Goal: Task Accomplishment & Management: Manage account settings

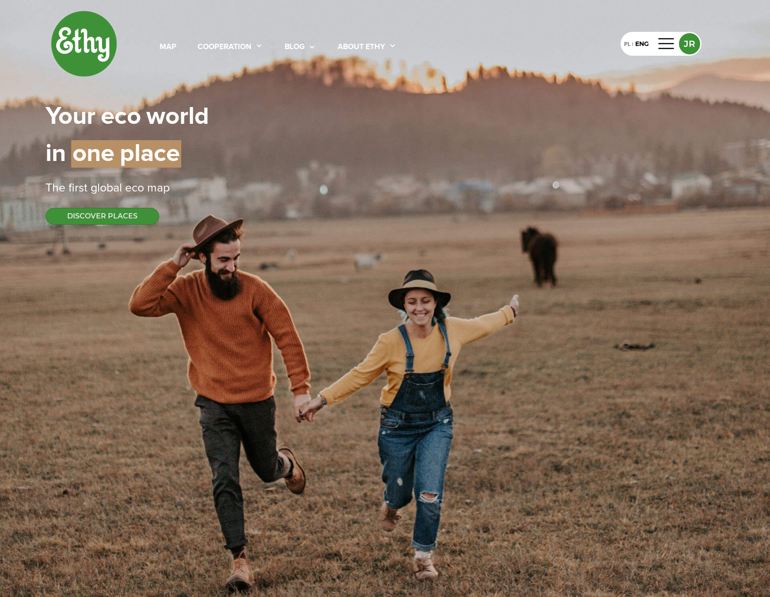
select select
click at [655, 47] on div "PL | ENG JR" at bounding box center [661, 44] width 81 height 24
click at [675, 44] on div at bounding box center [666, 44] width 21 height 14
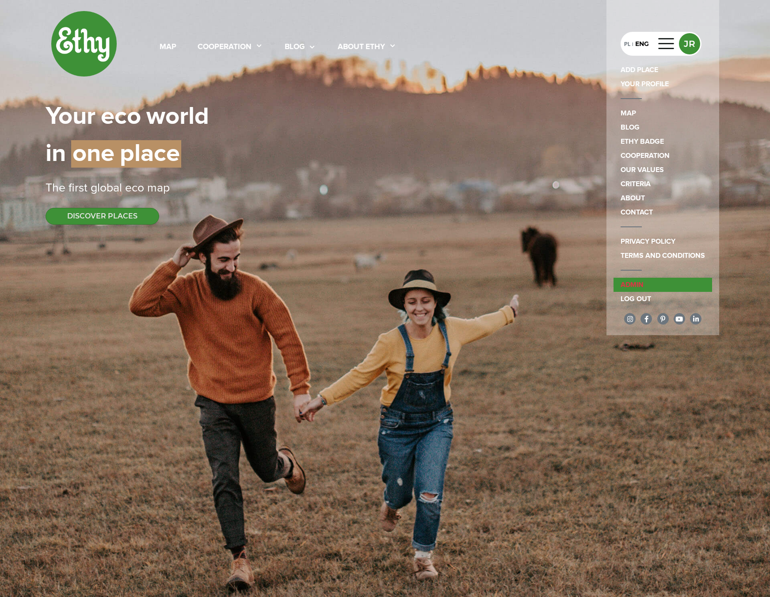
click at [656, 286] on link "admin" at bounding box center [663, 285] width 99 height 14
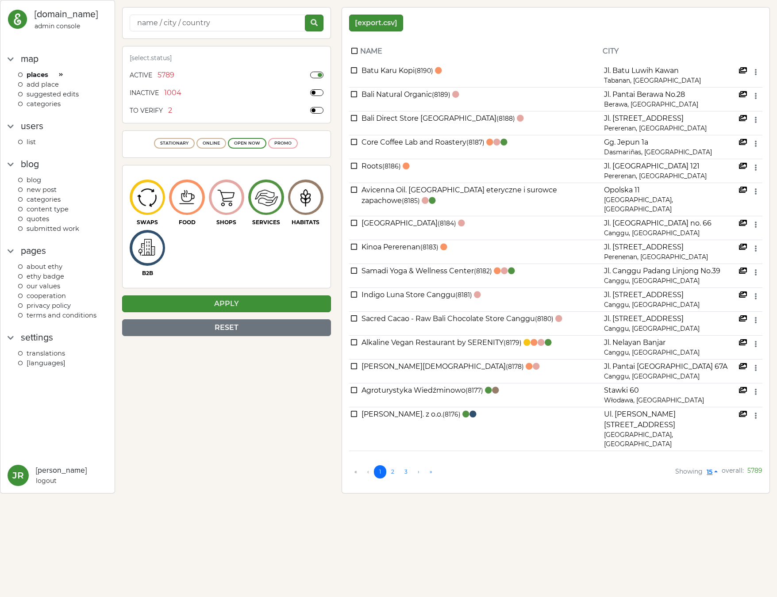
select select
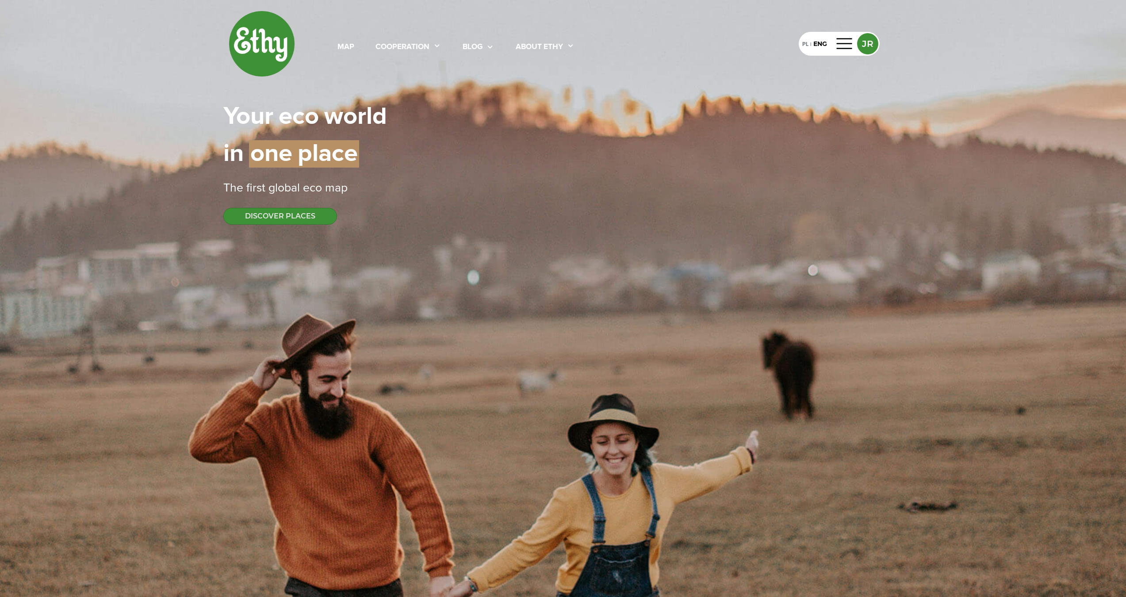
select select
click at [841, 39] on div at bounding box center [844, 44] width 21 height 14
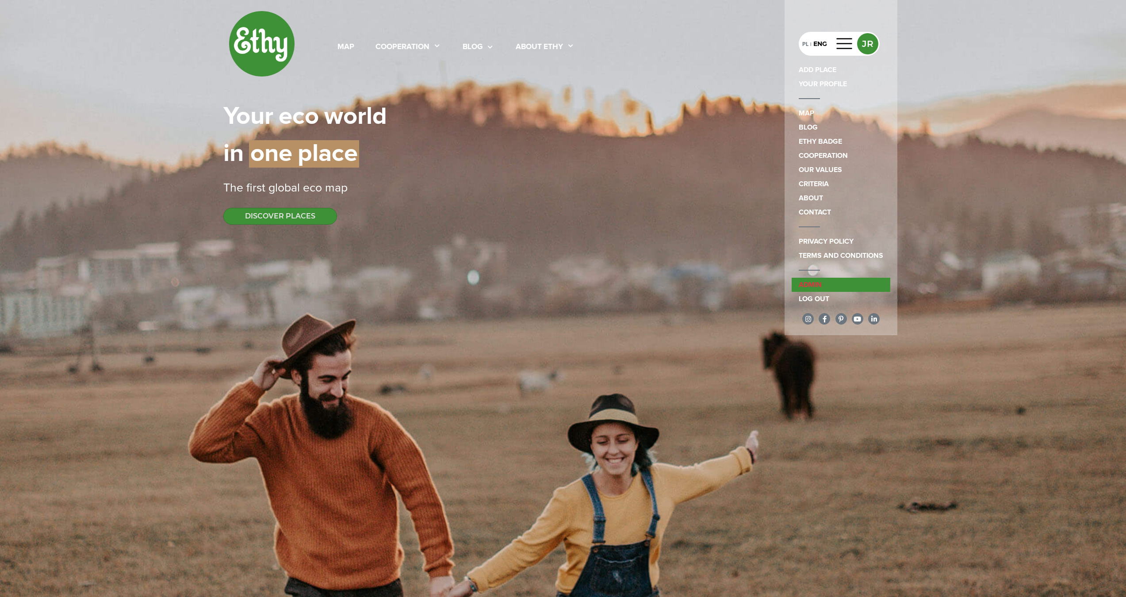
click at [836, 283] on link "admin" at bounding box center [841, 285] width 99 height 14
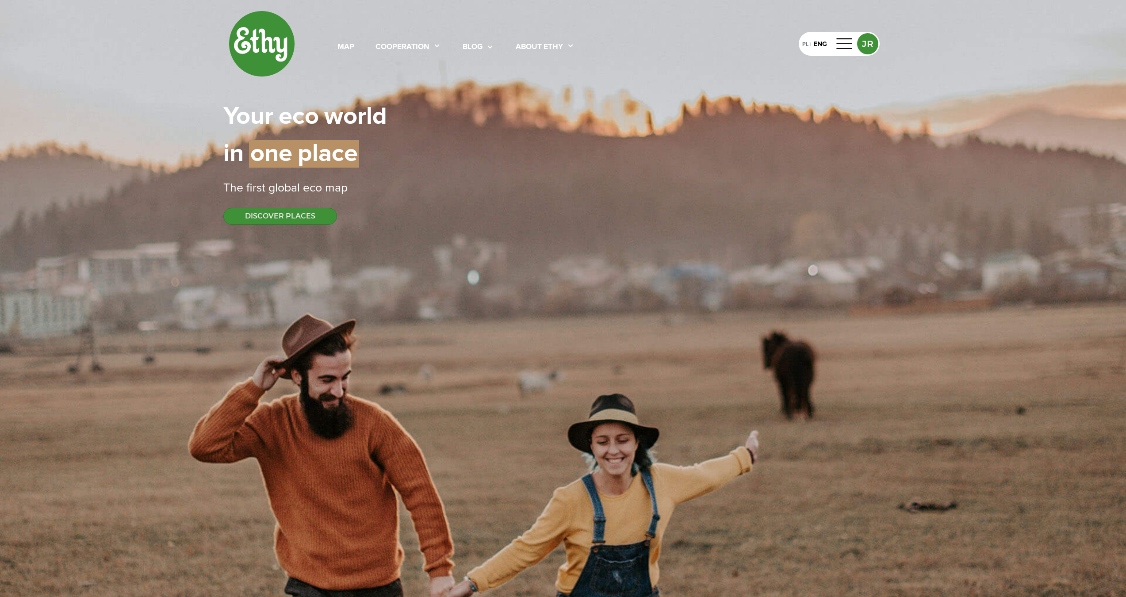
select select
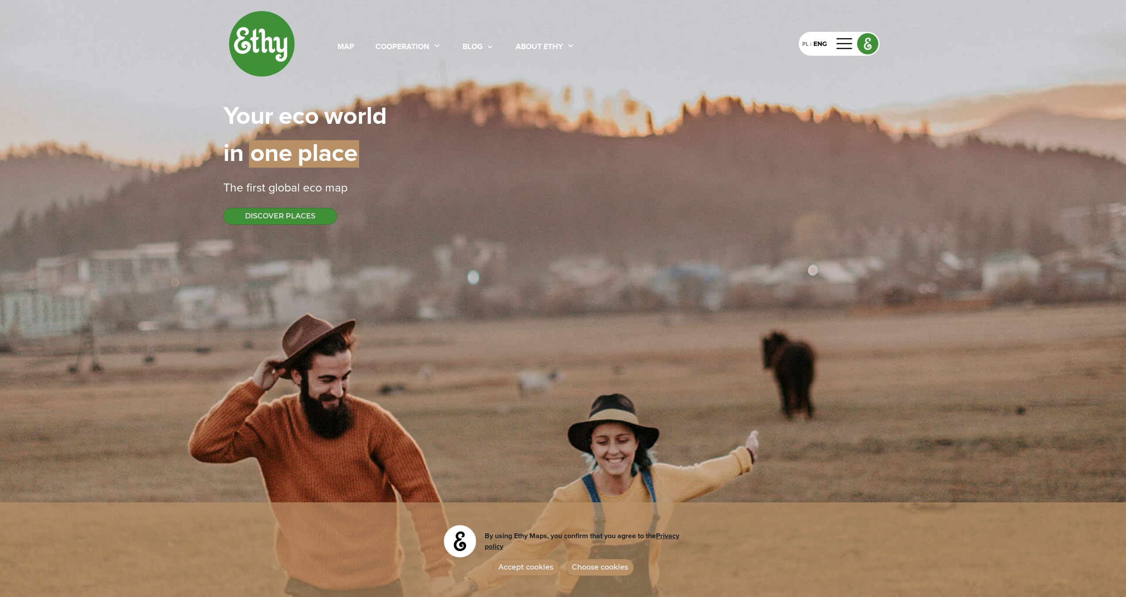
select select
click at [781, 197] on div "map cooperation blog About ethy PL | ENG Your | eco | world in | one | place Th…" at bounding box center [562, 117] width 679 height 235
click at [545, 571] on button "Accept cookies" at bounding box center [526, 567] width 66 height 17
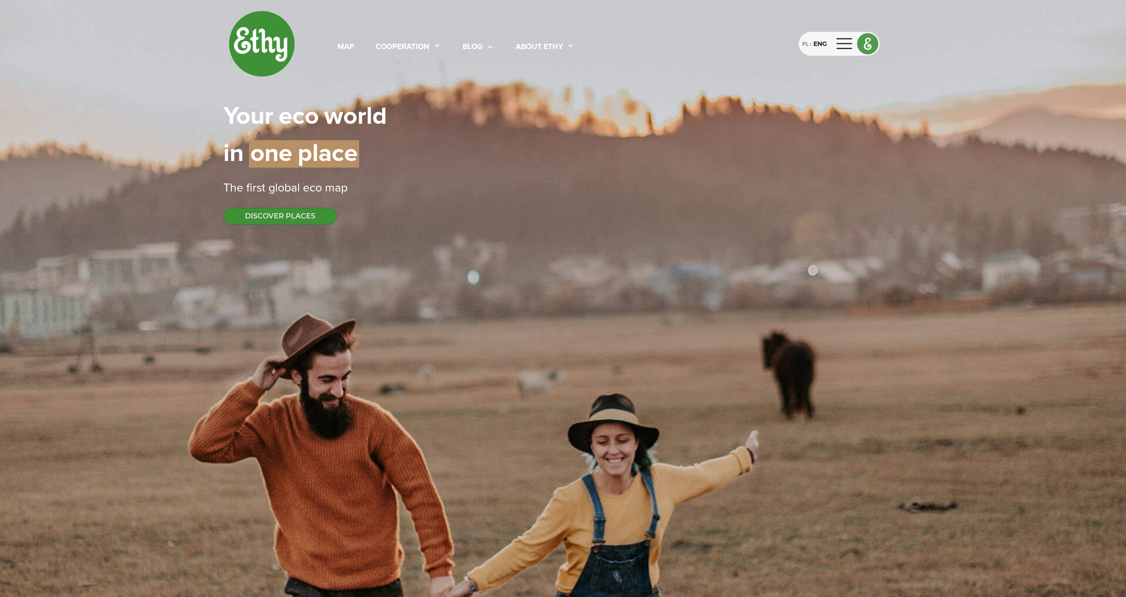
click at [844, 44] on div at bounding box center [844, 44] width 21 height 14
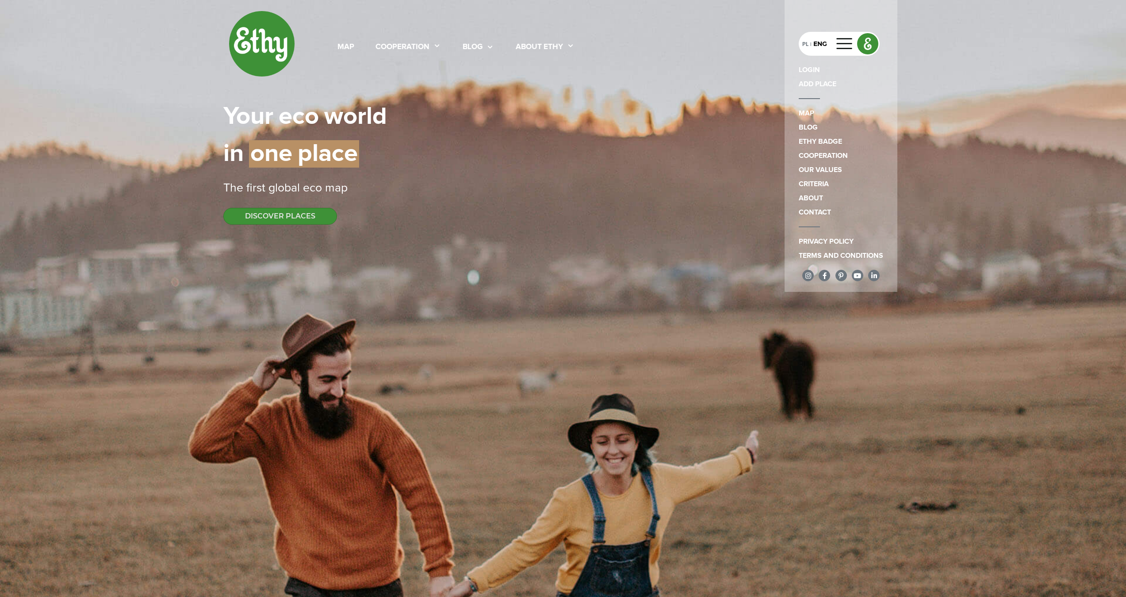
click at [629, 83] on div "map cooperation blog About ethy PL | ENG LOGIN ADD PLACE map blog Ethy badge co…" at bounding box center [562, 117] width 679 height 235
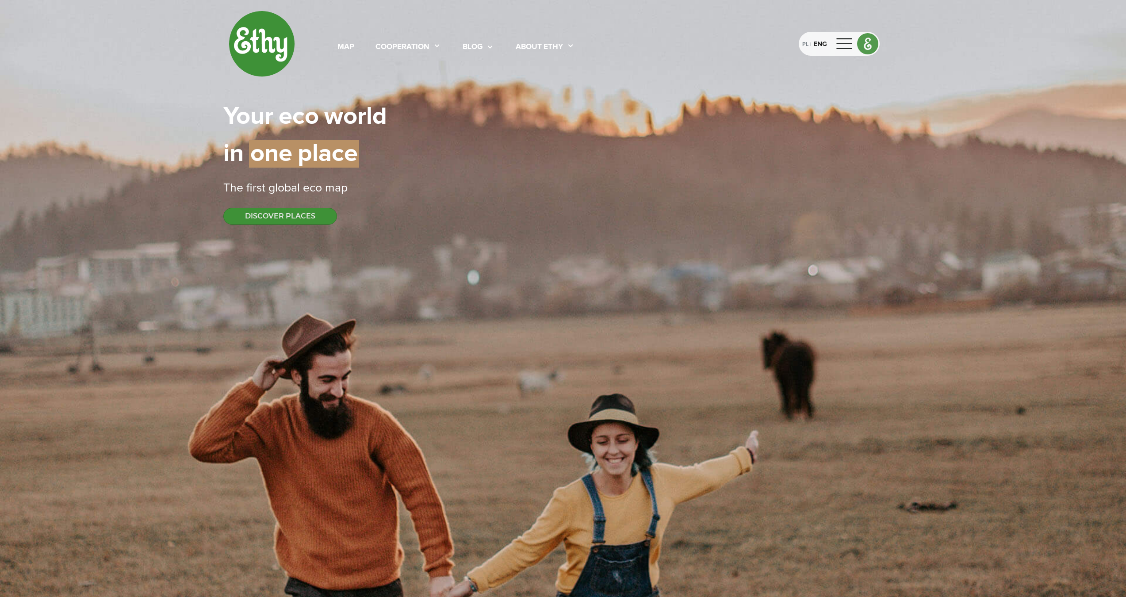
click at [849, 42] on div at bounding box center [844, 44] width 21 height 14
select select
click at [844, 44] on div at bounding box center [844, 44] width 21 height 14
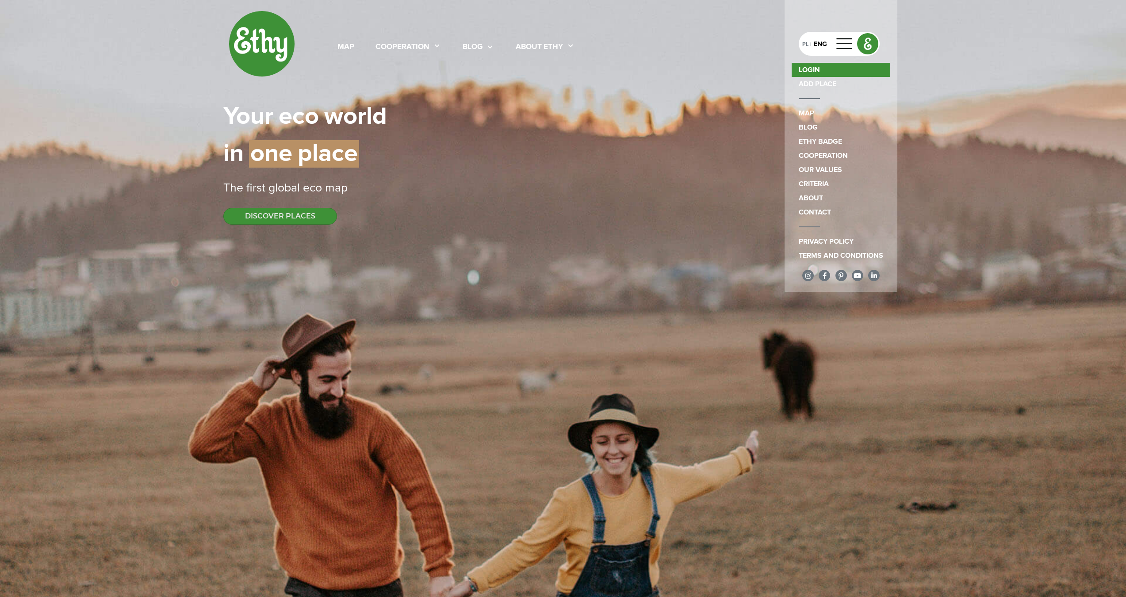
click at [834, 69] on link "LOGIN" at bounding box center [841, 70] width 99 height 14
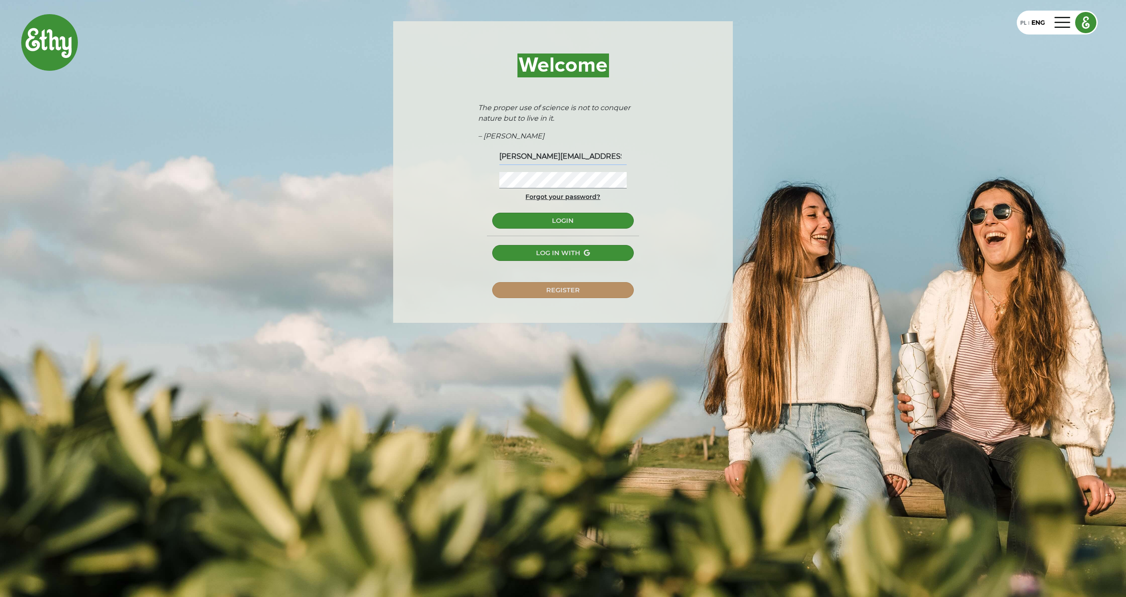
type input "jakub@rumpel.dev"
click at [571, 221] on button "LOGIN" at bounding box center [562, 221] width 141 height 16
select select
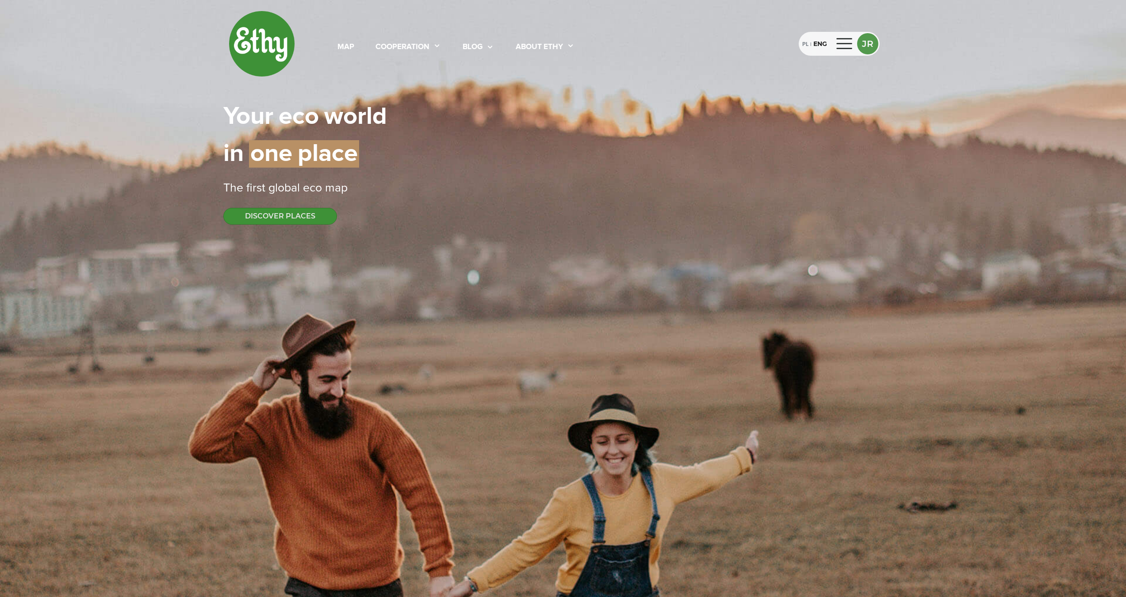
click at [847, 50] on div at bounding box center [844, 44] width 21 height 14
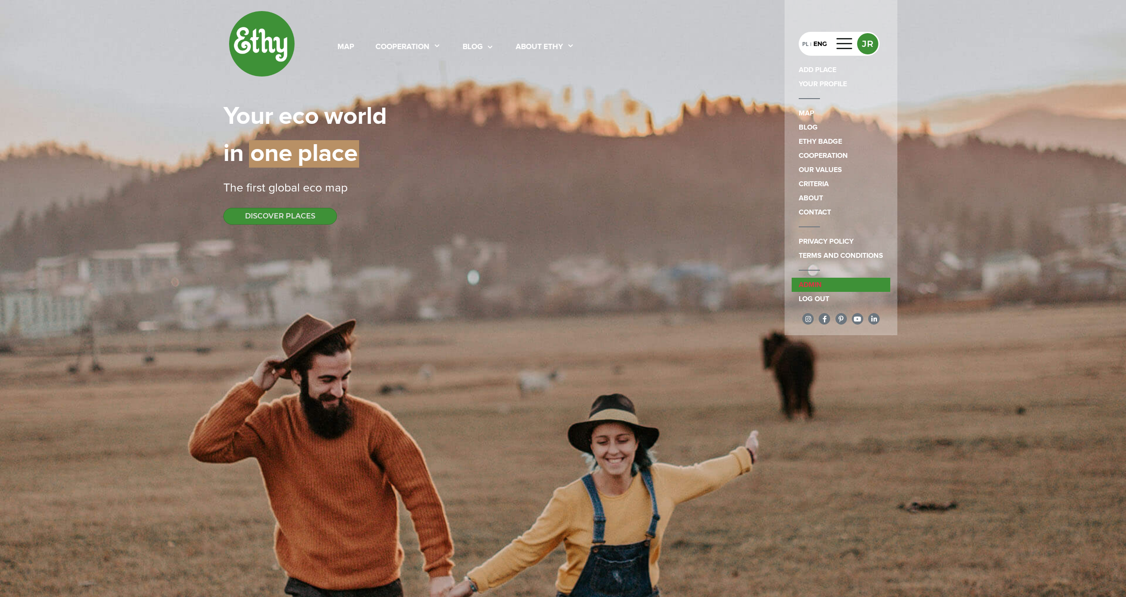
click at [835, 283] on link "admin" at bounding box center [841, 285] width 99 height 14
